Goal: Task Accomplishment & Management: Manage account settings

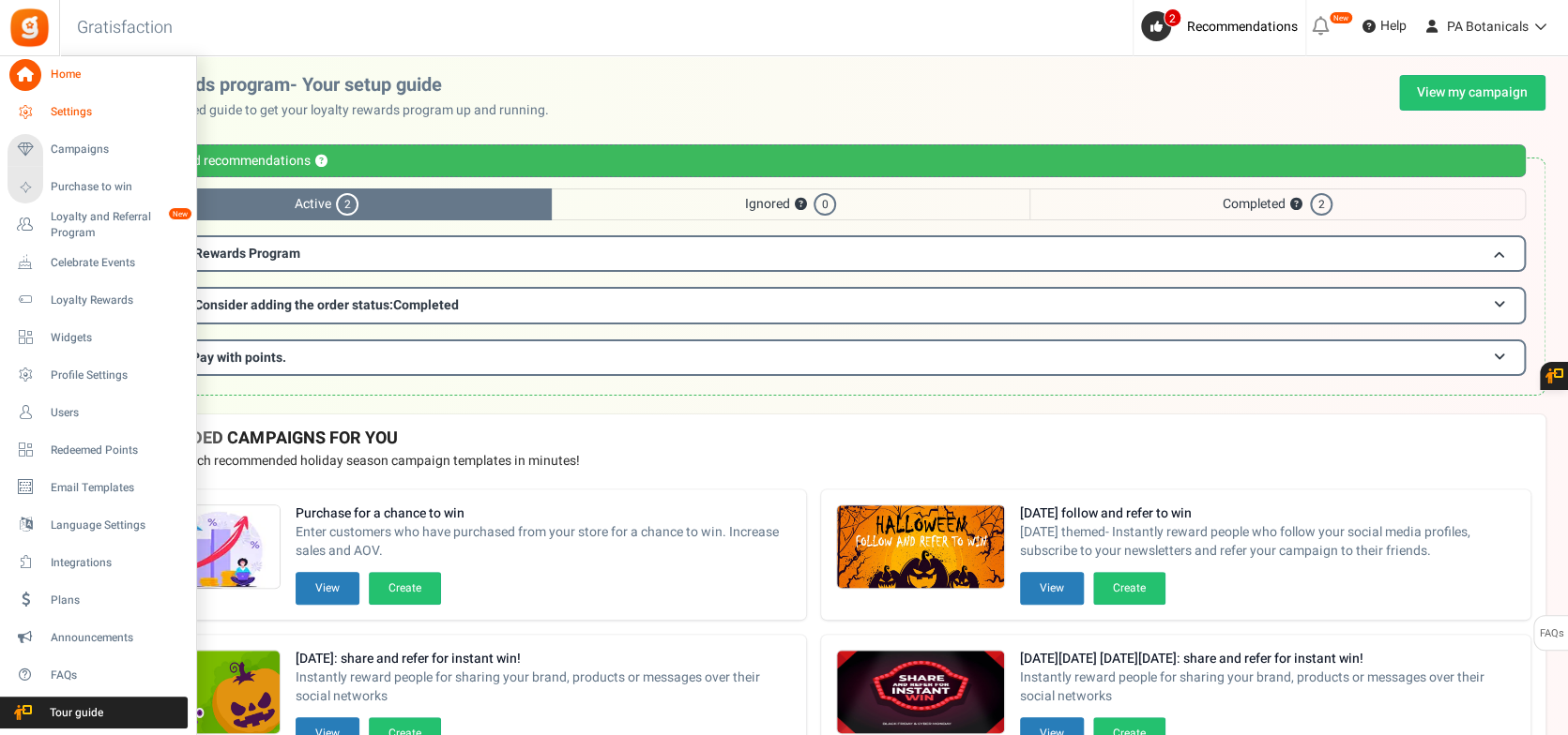
click at [78, 118] on span "Settings" at bounding box center [116, 112] width 132 height 16
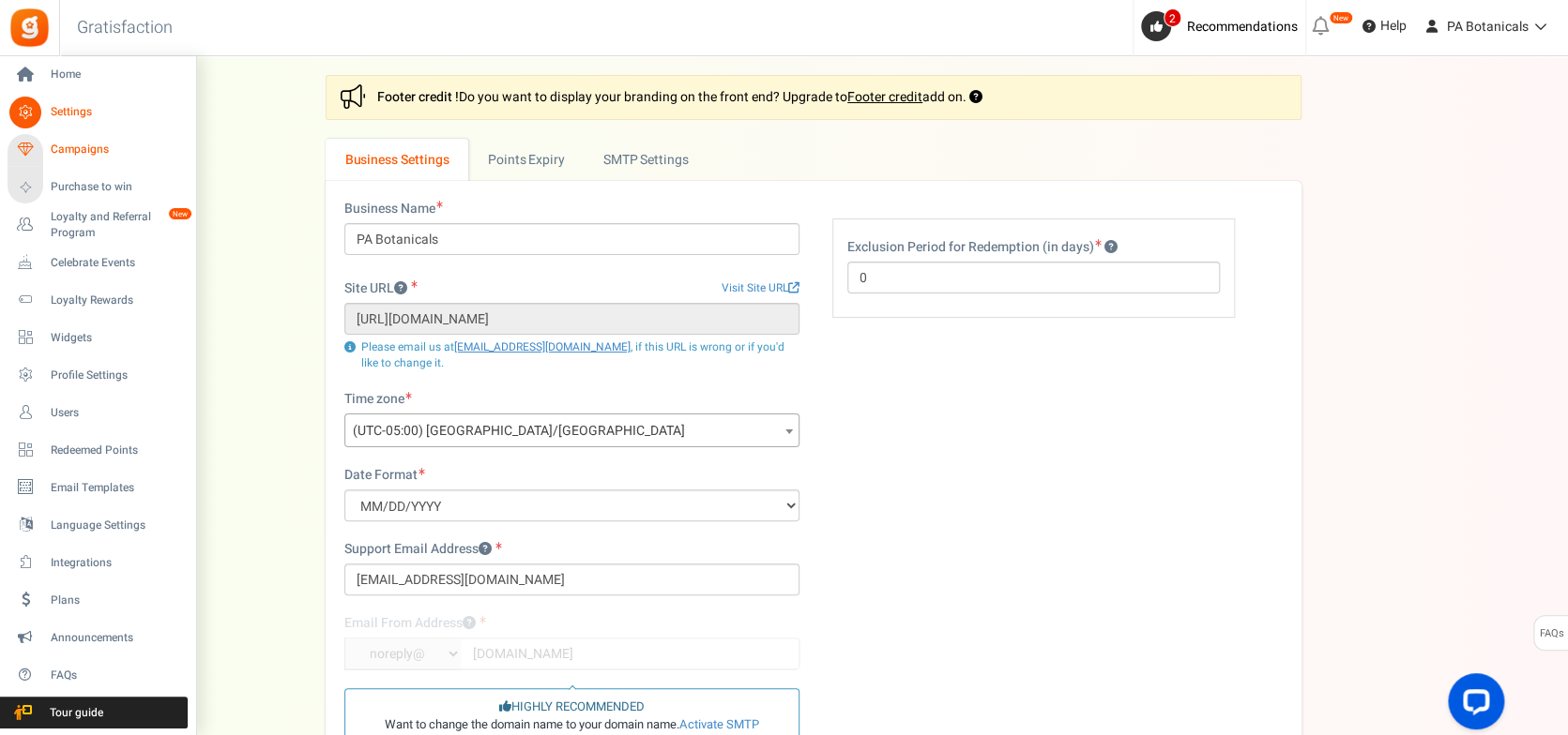
click at [56, 151] on span "Campaigns" at bounding box center [116, 150] width 132 height 16
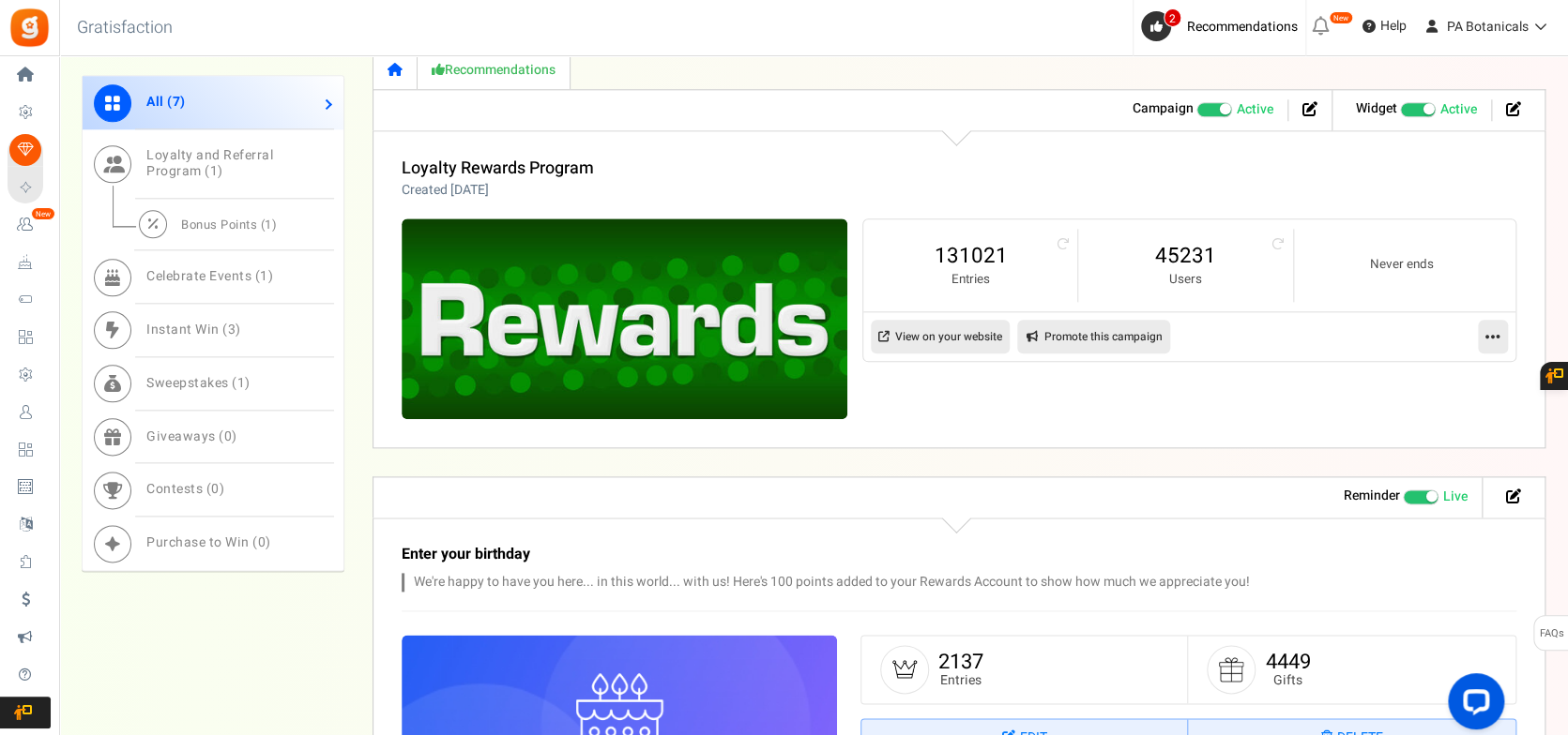
scroll to position [1125, 0]
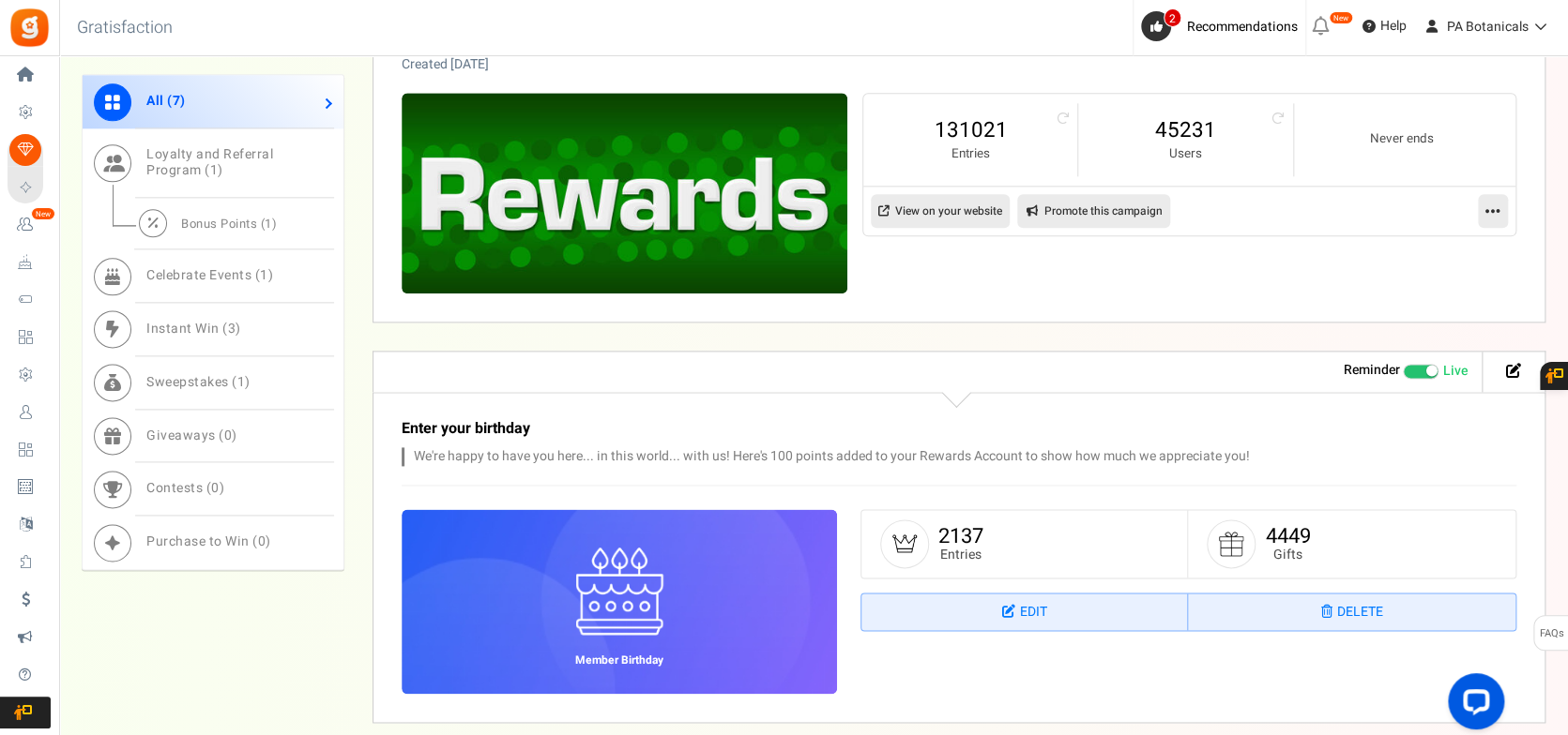
click at [974, 206] on link "View on your website" at bounding box center [941, 211] width 139 height 34
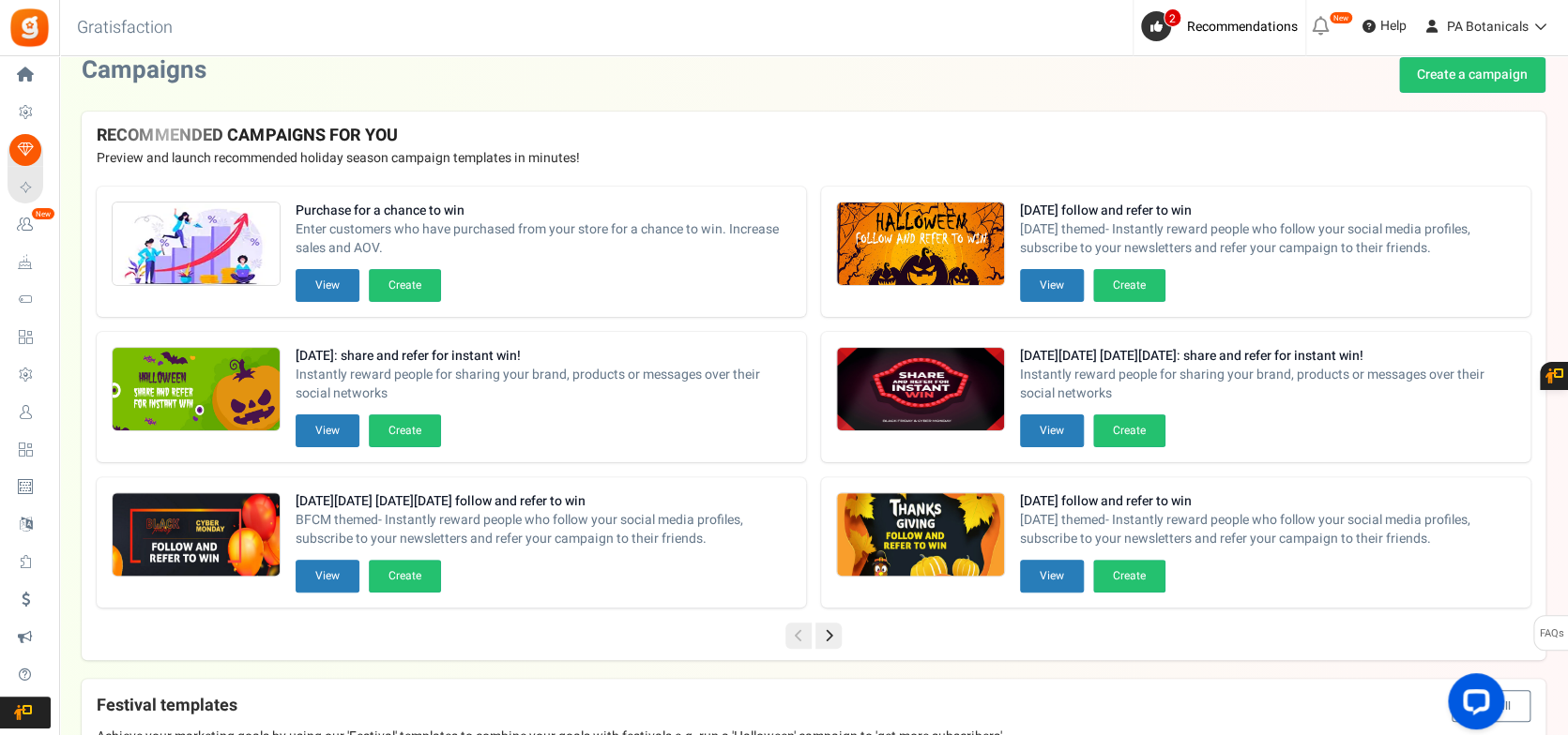
scroll to position [0, 0]
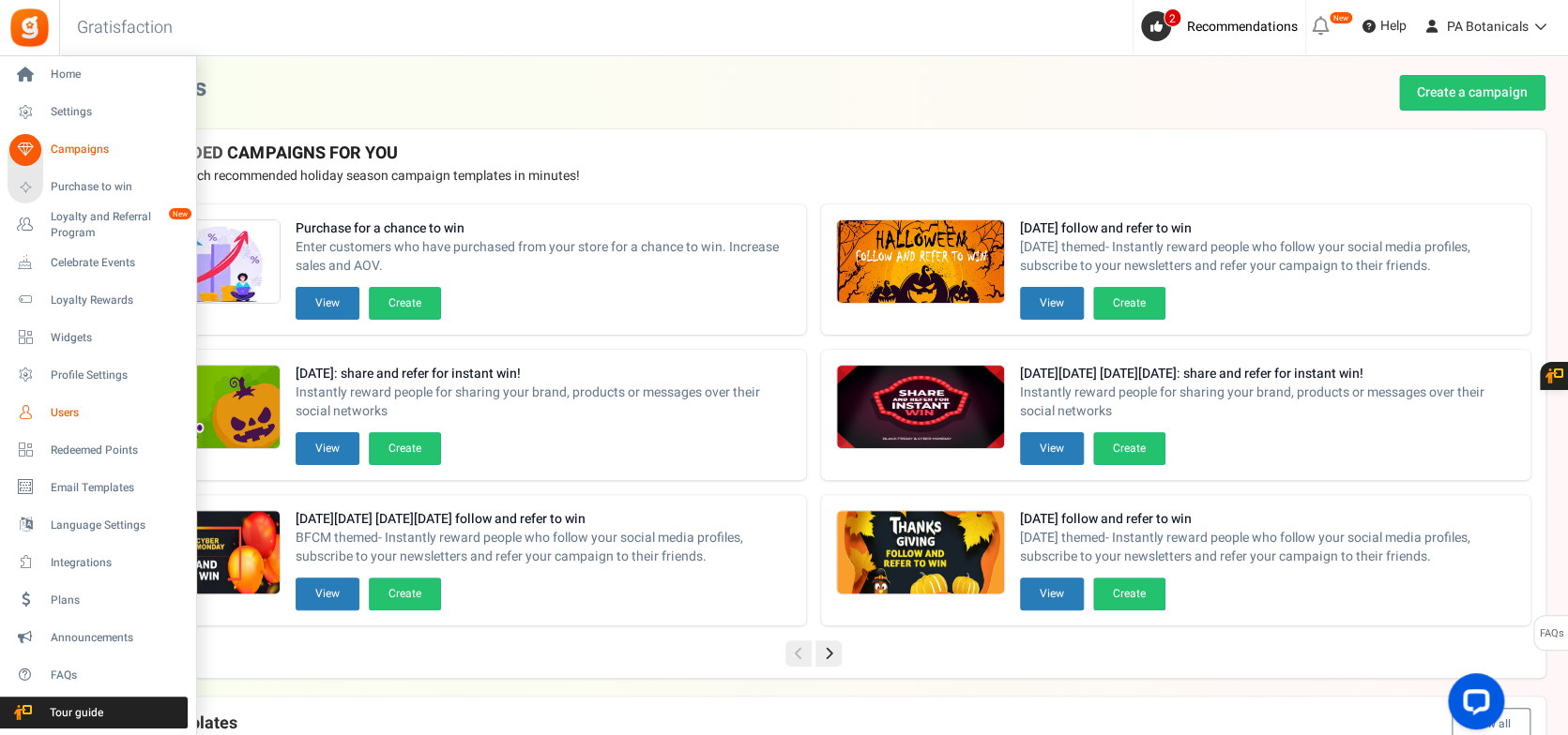
click at [103, 403] on link "Users" at bounding box center [98, 413] width 180 height 32
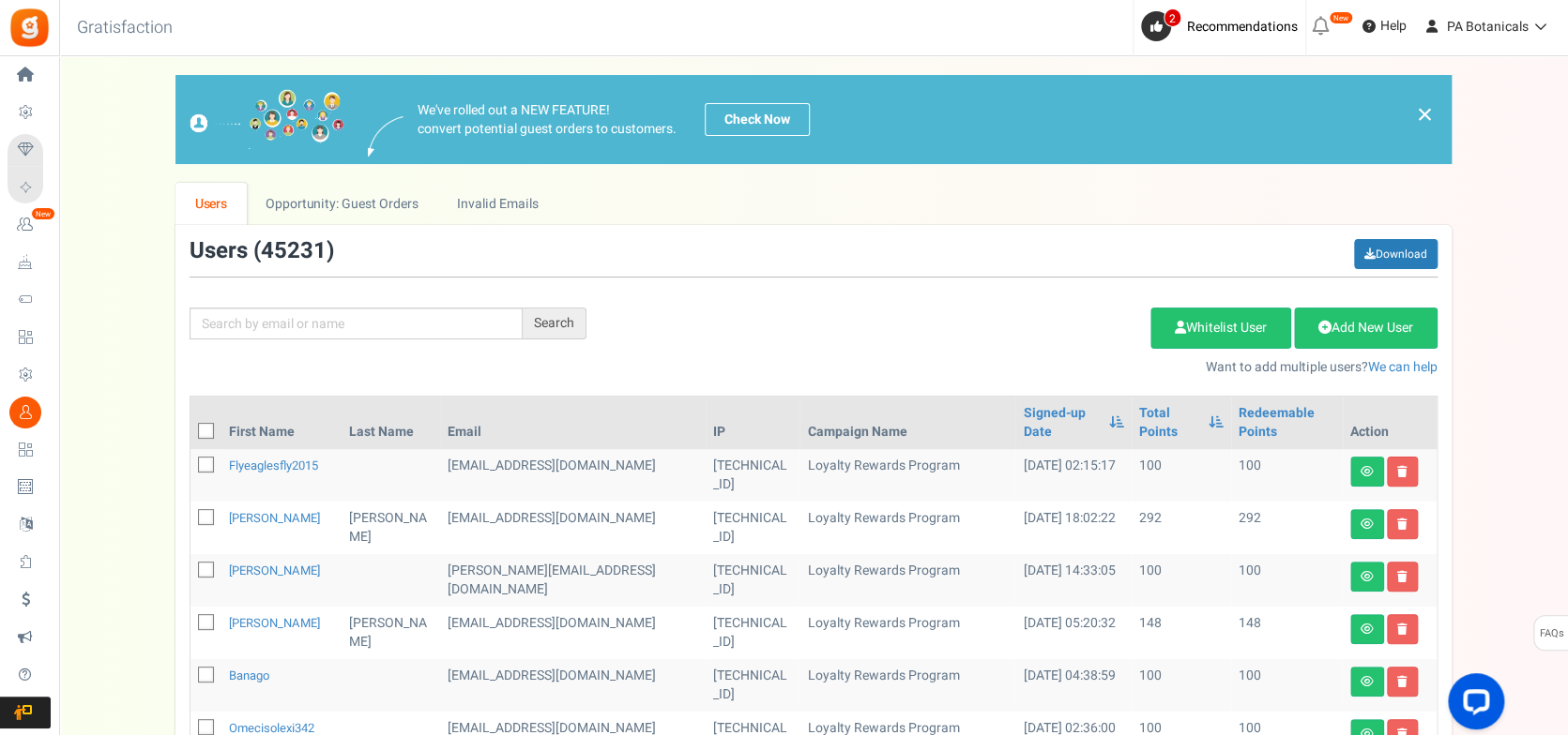
scroll to position [125, 0]
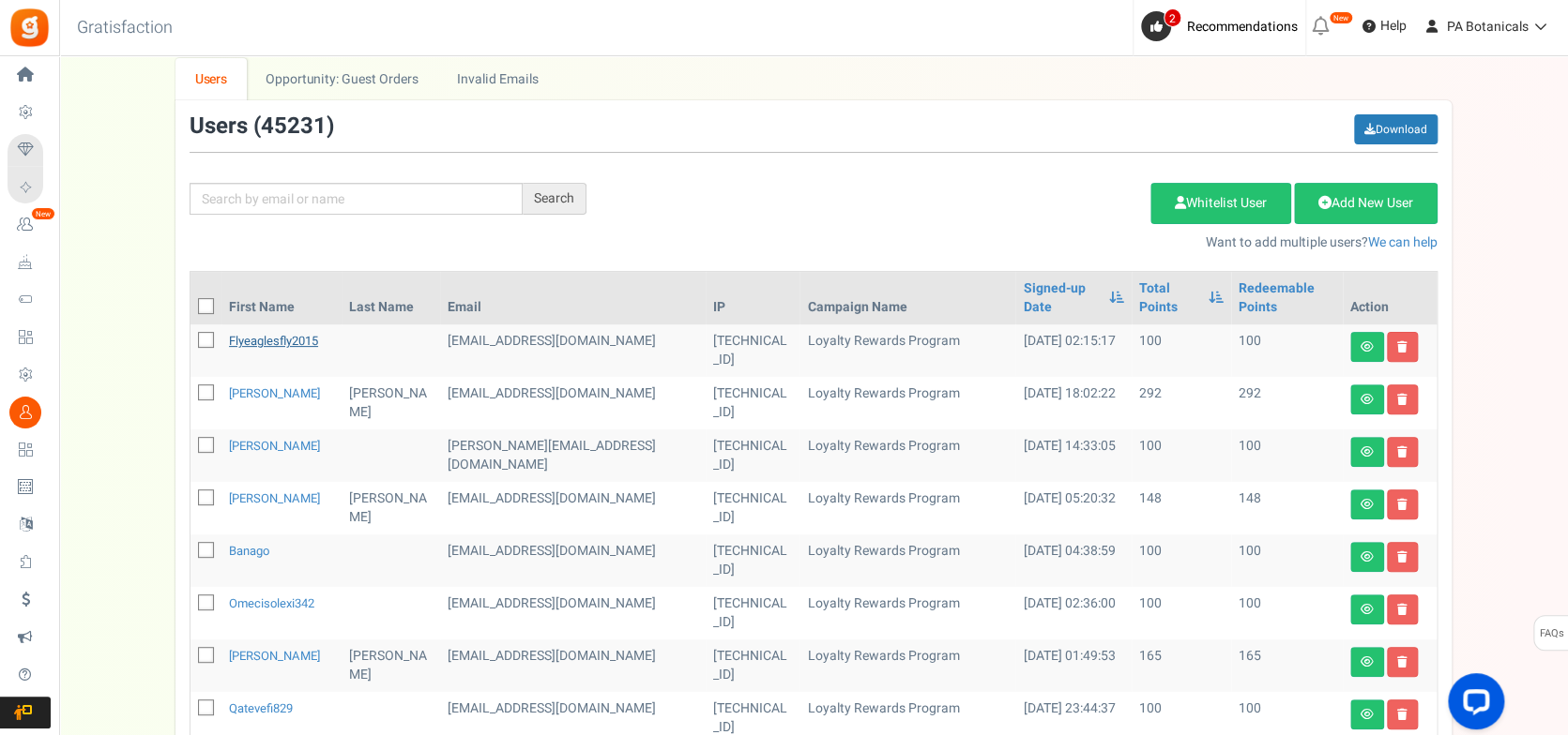
click at [247, 340] on link "flyeaglesfly2015" at bounding box center [274, 341] width 89 height 18
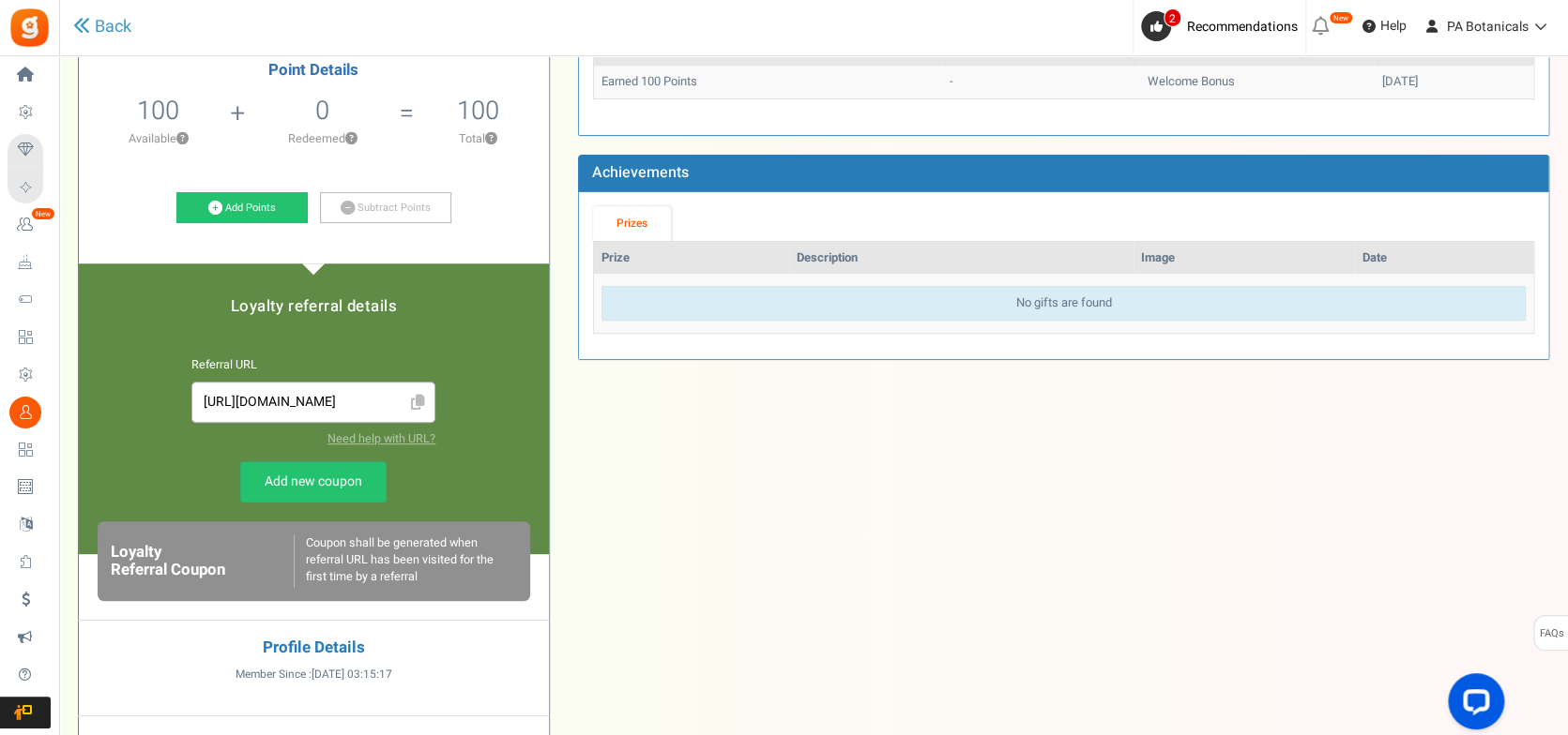
scroll to position [250, 0]
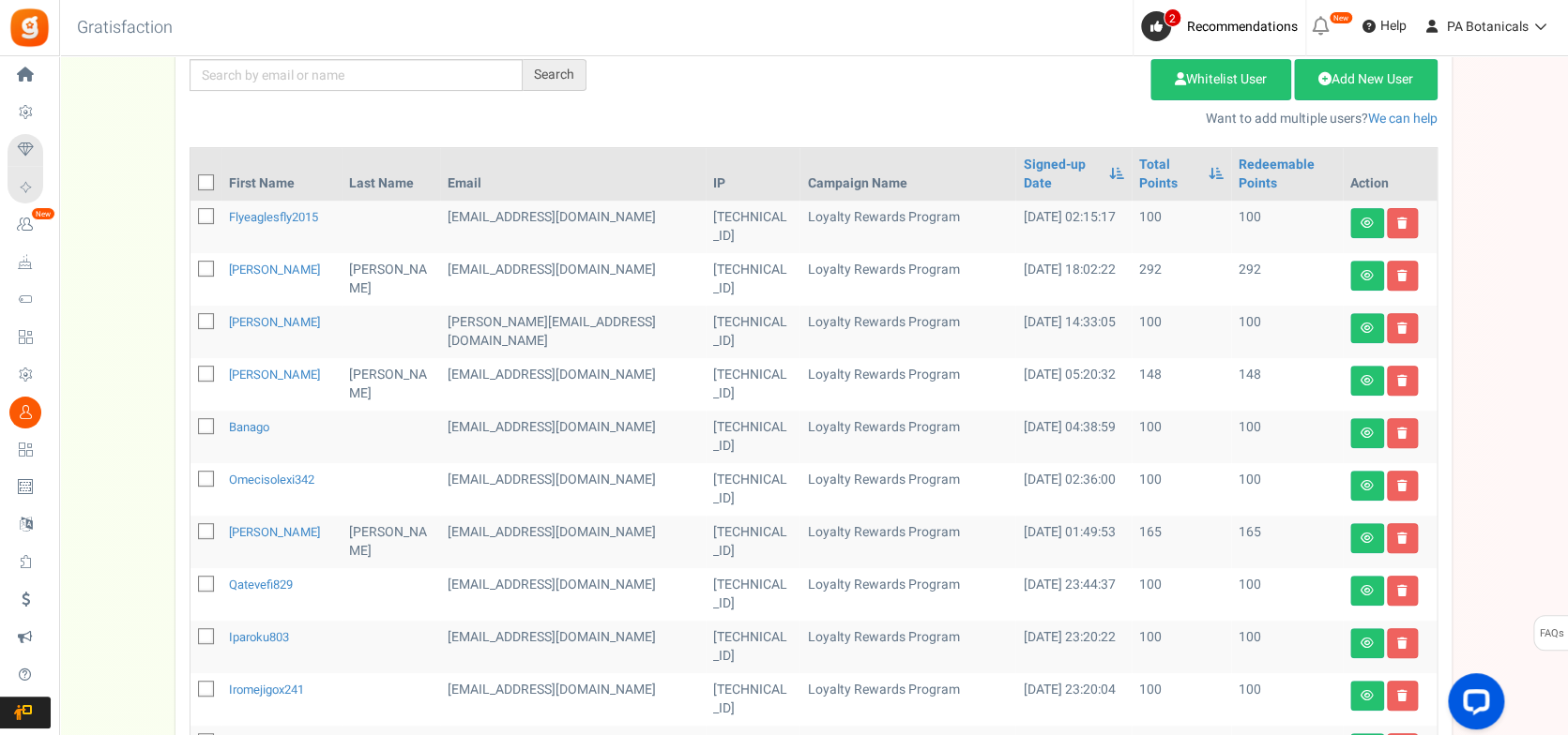
scroll to position [250, 0]
click at [260, 264] on link "[PERSON_NAME]" at bounding box center [275, 268] width 91 height 18
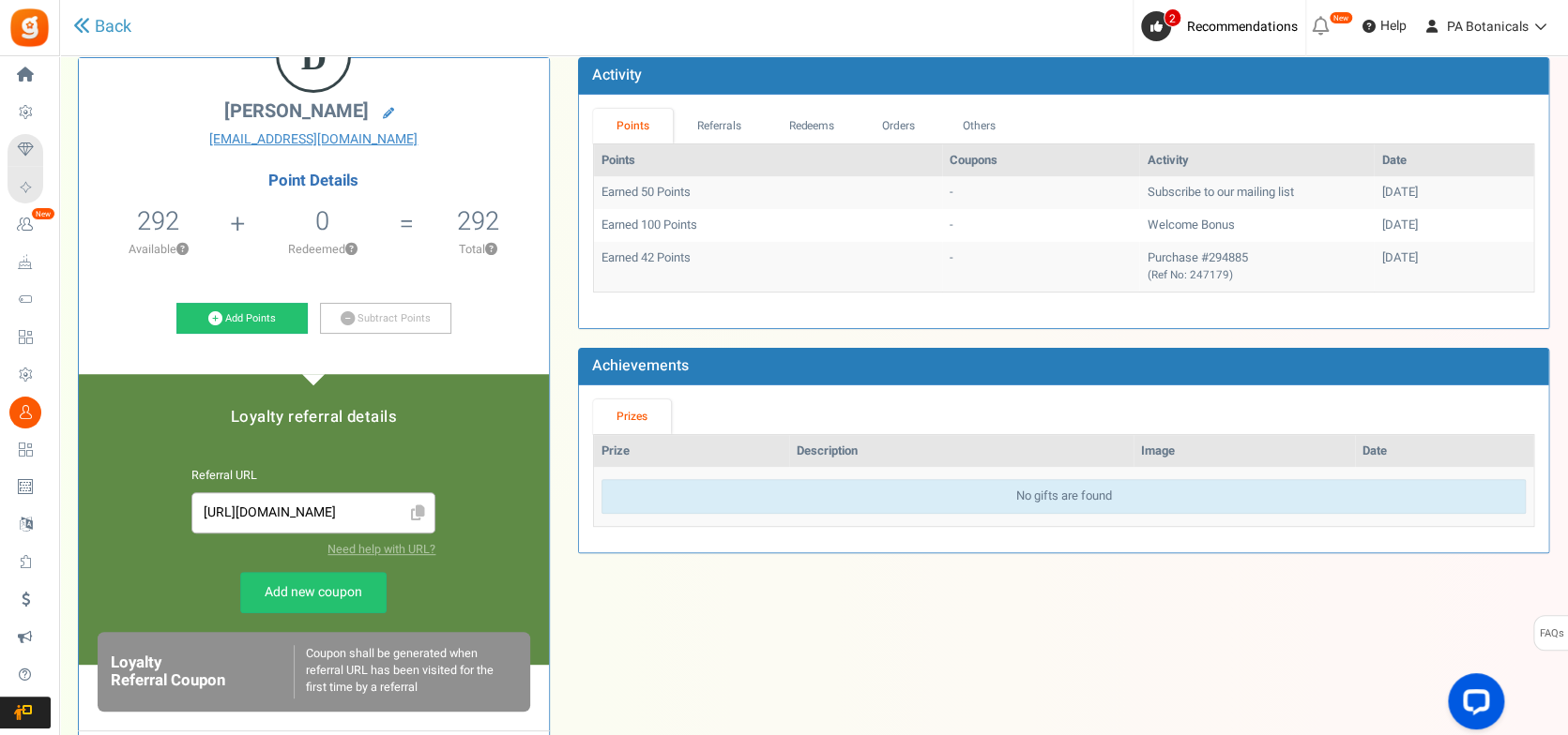
scroll to position [250, 0]
